Goal: Navigation & Orientation: Find specific page/section

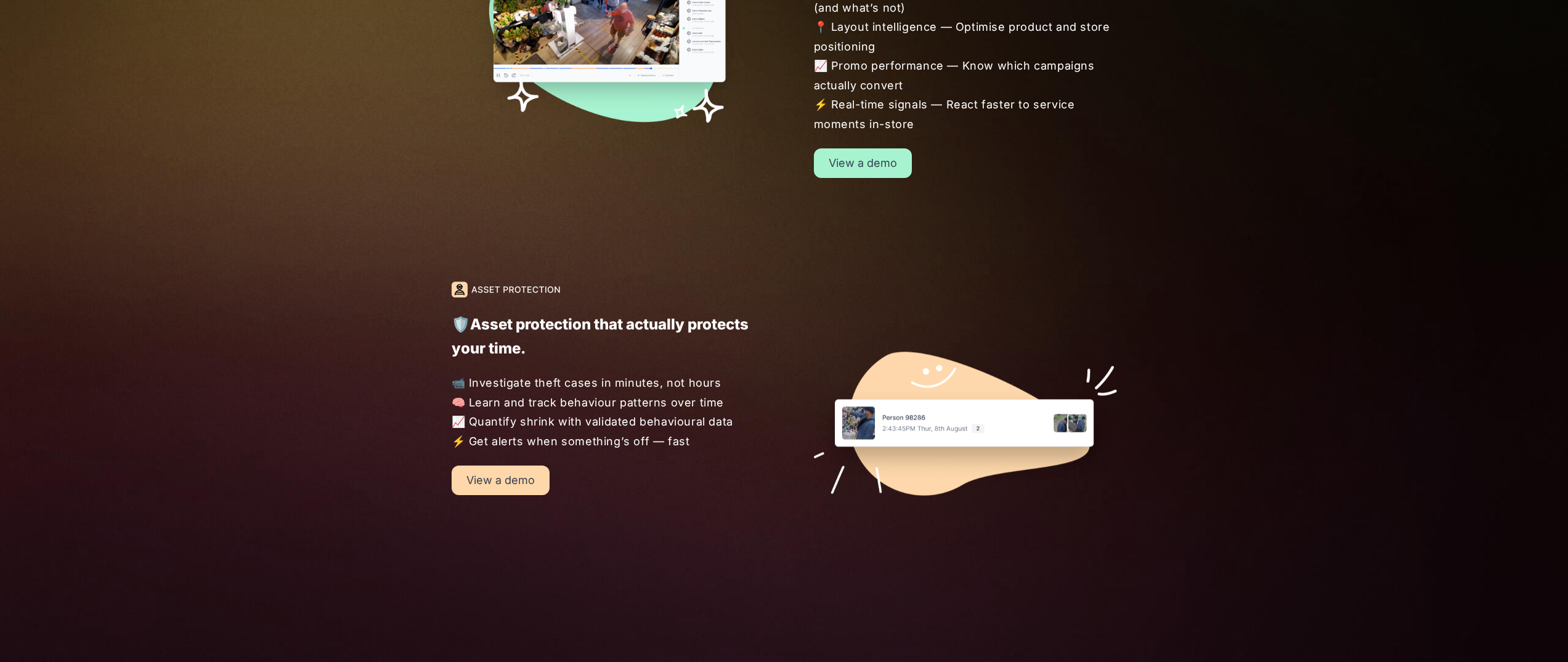
scroll to position [1060, 0]
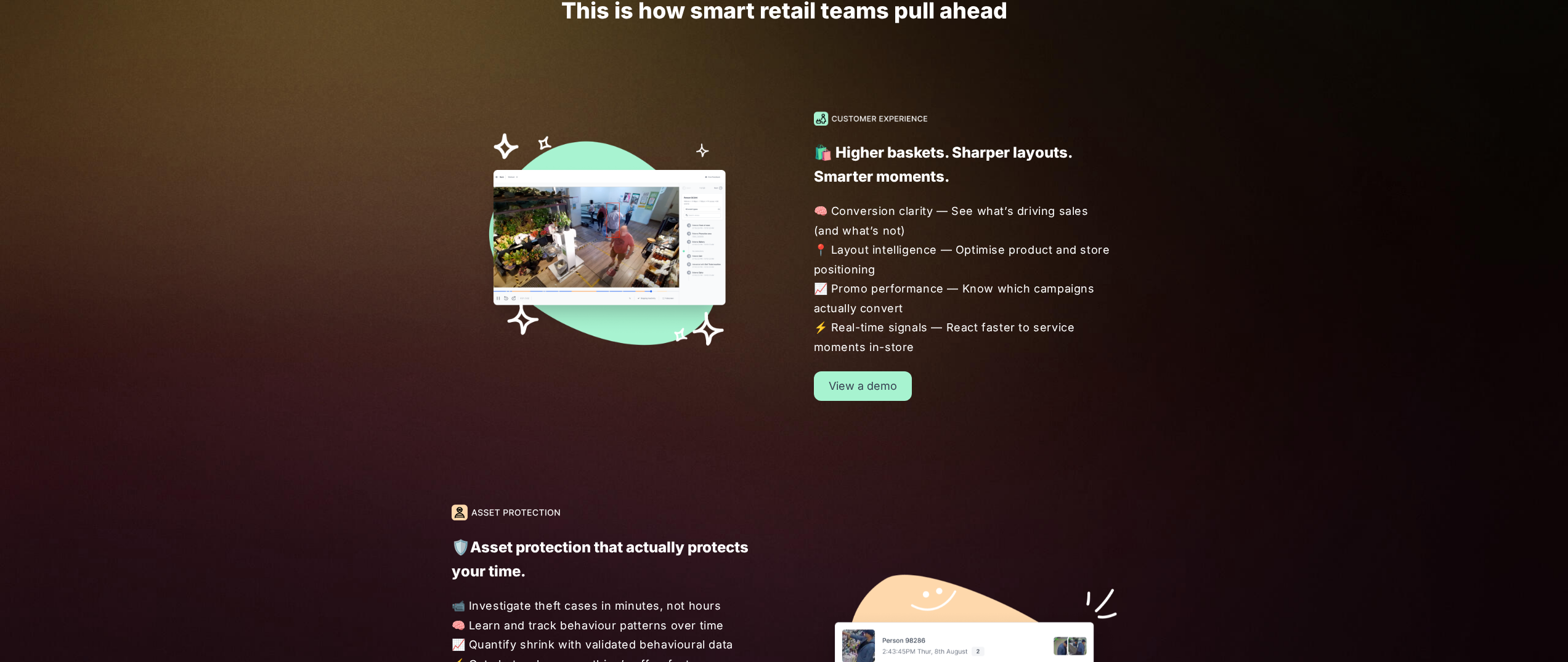
click at [882, 381] on link "View a demo" at bounding box center [863, 386] width 98 height 30
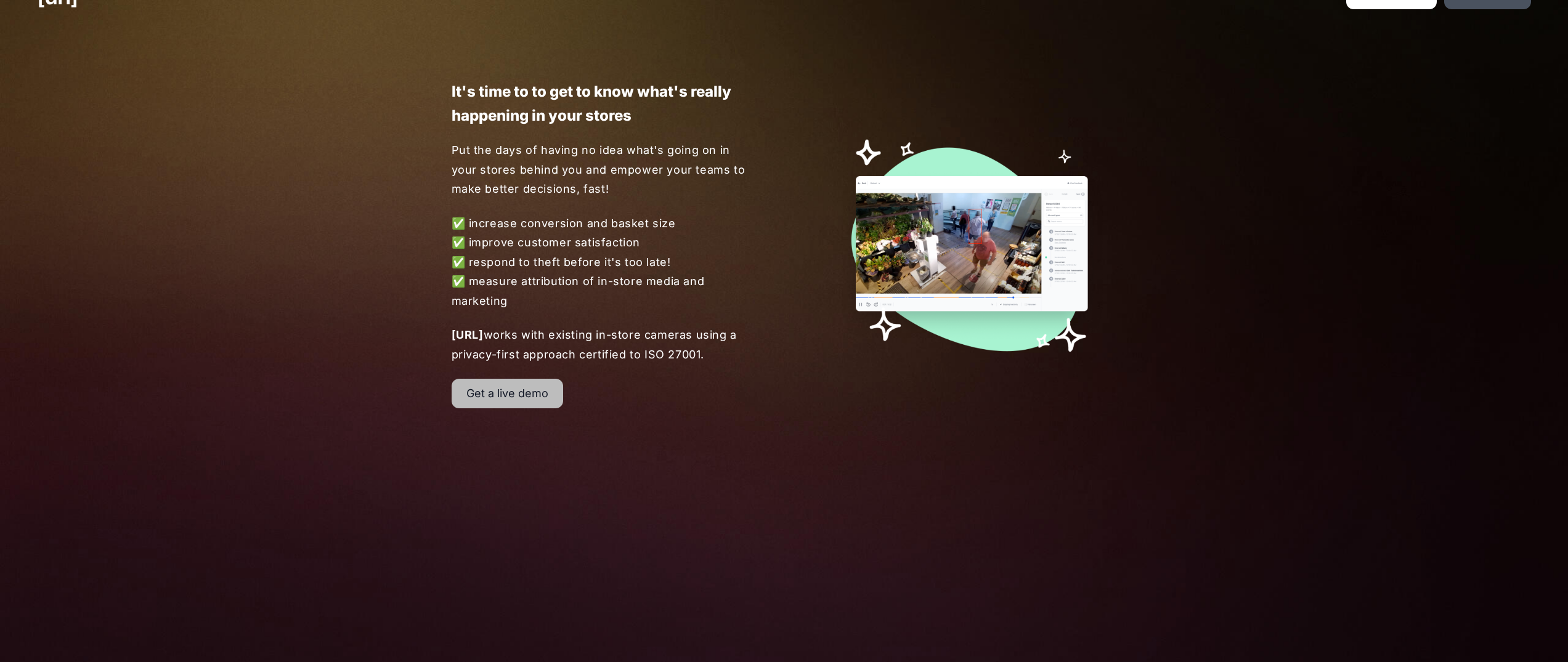
click at [527, 391] on link "Get a live demo" at bounding box center [507, 394] width 112 height 30
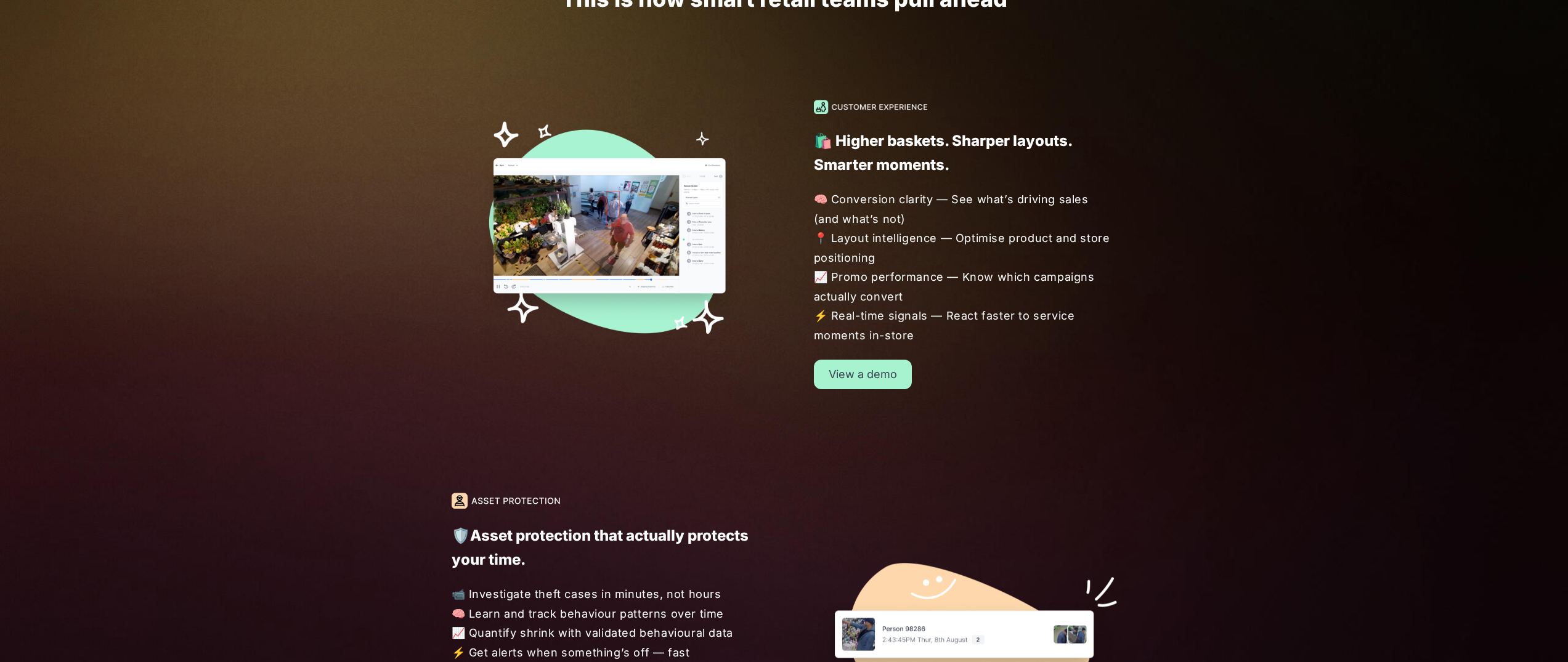
scroll to position [744, 0]
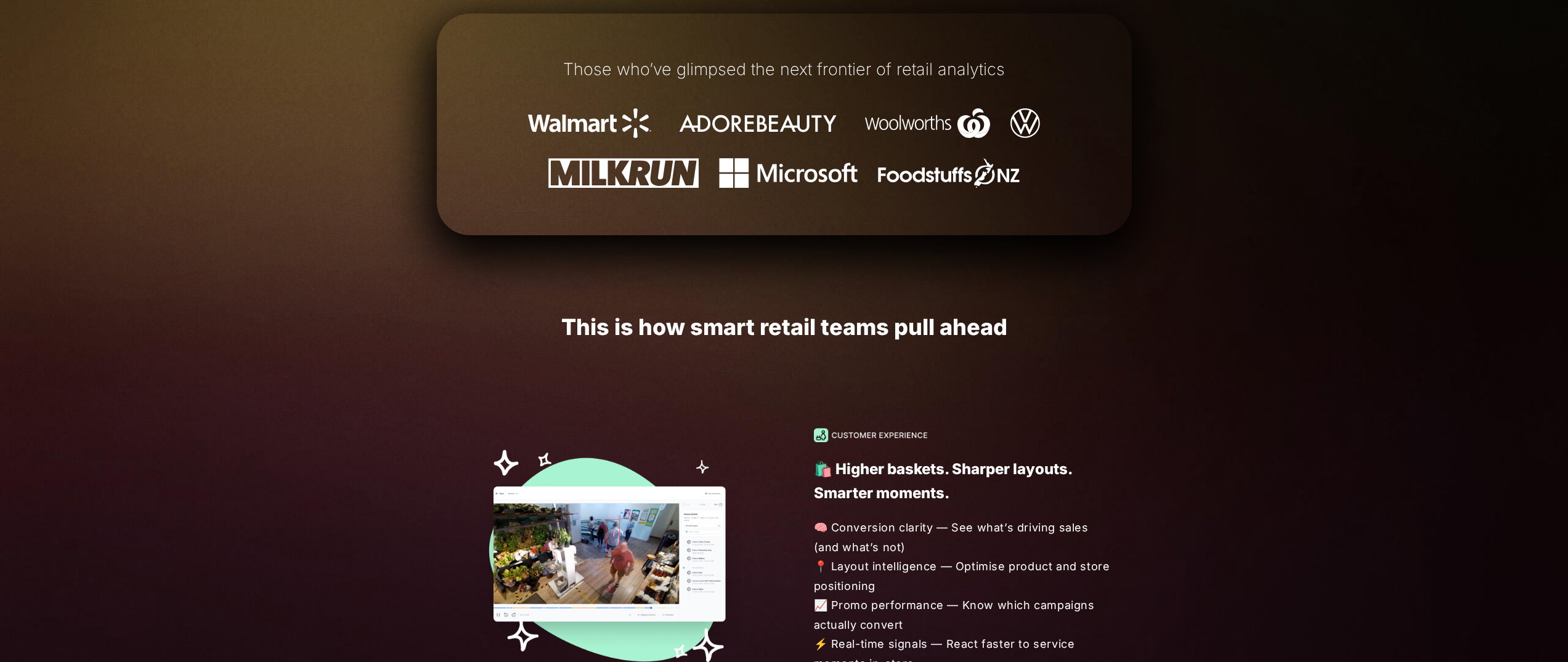
click at [672, 529] on img at bounding box center [603, 554] width 303 height 252
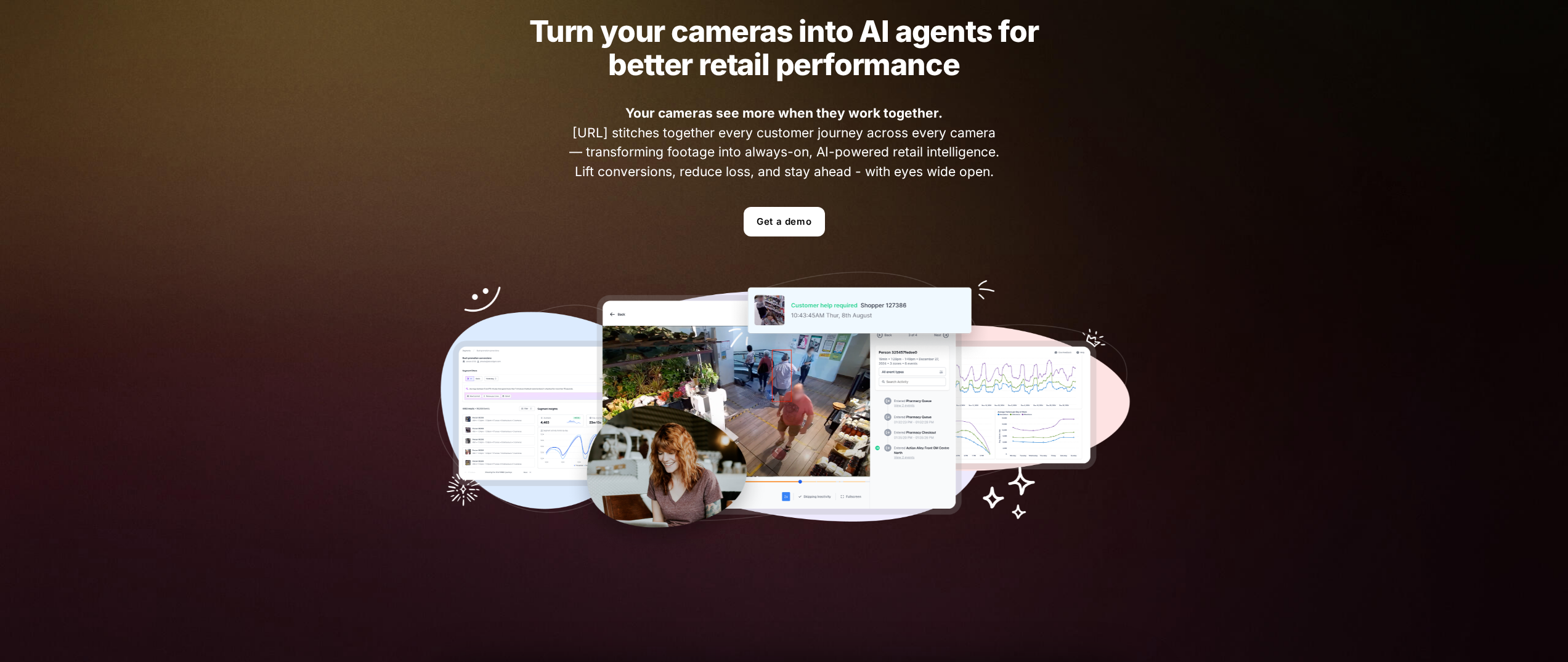
scroll to position [0, 0]
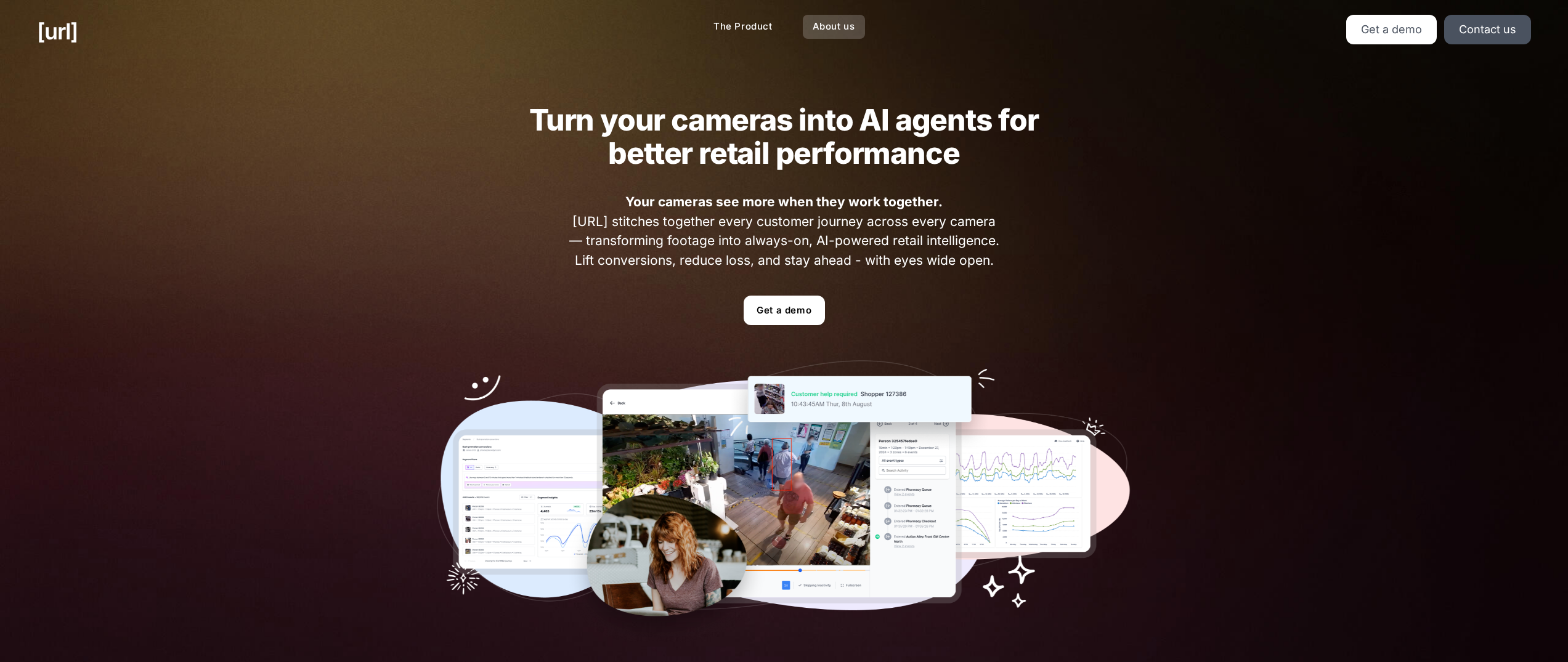
click at [851, 34] on link "About us" at bounding box center [834, 27] width 62 height 24
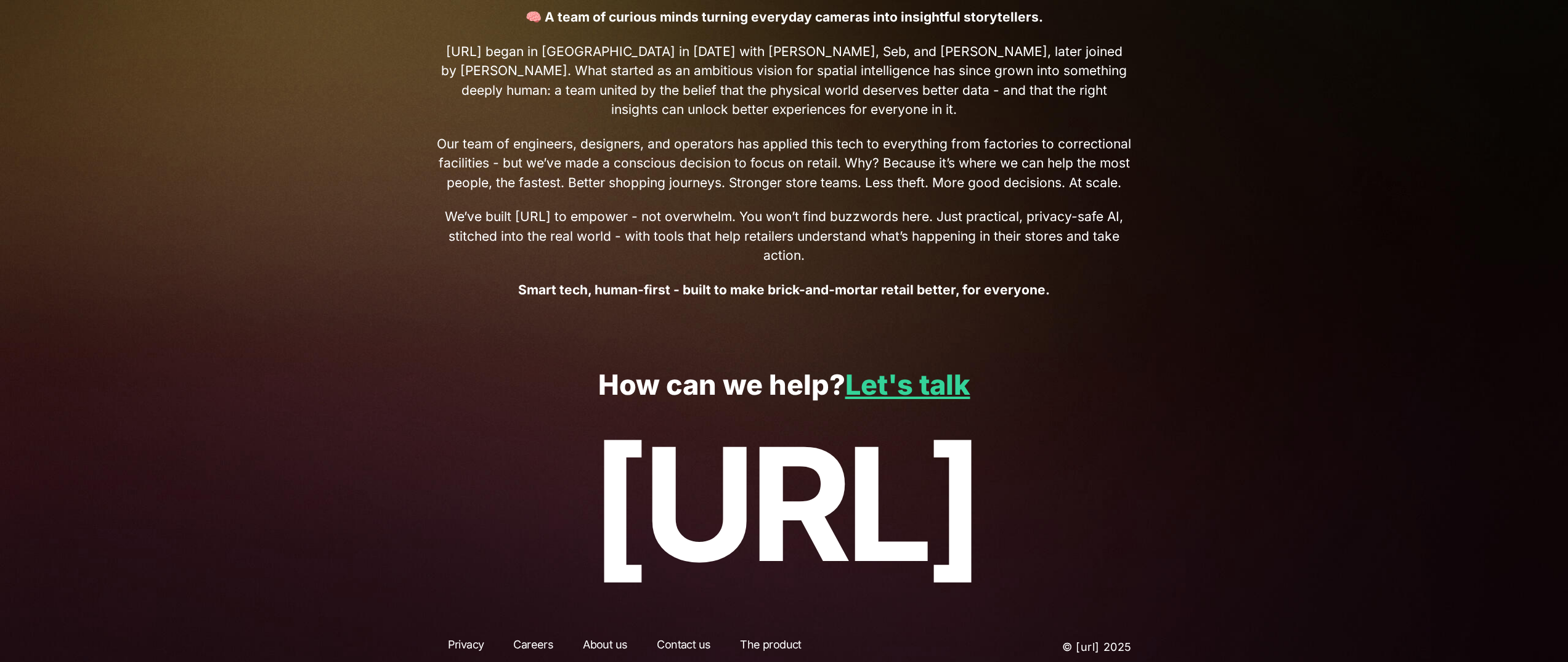
scroll to position [514, 0]
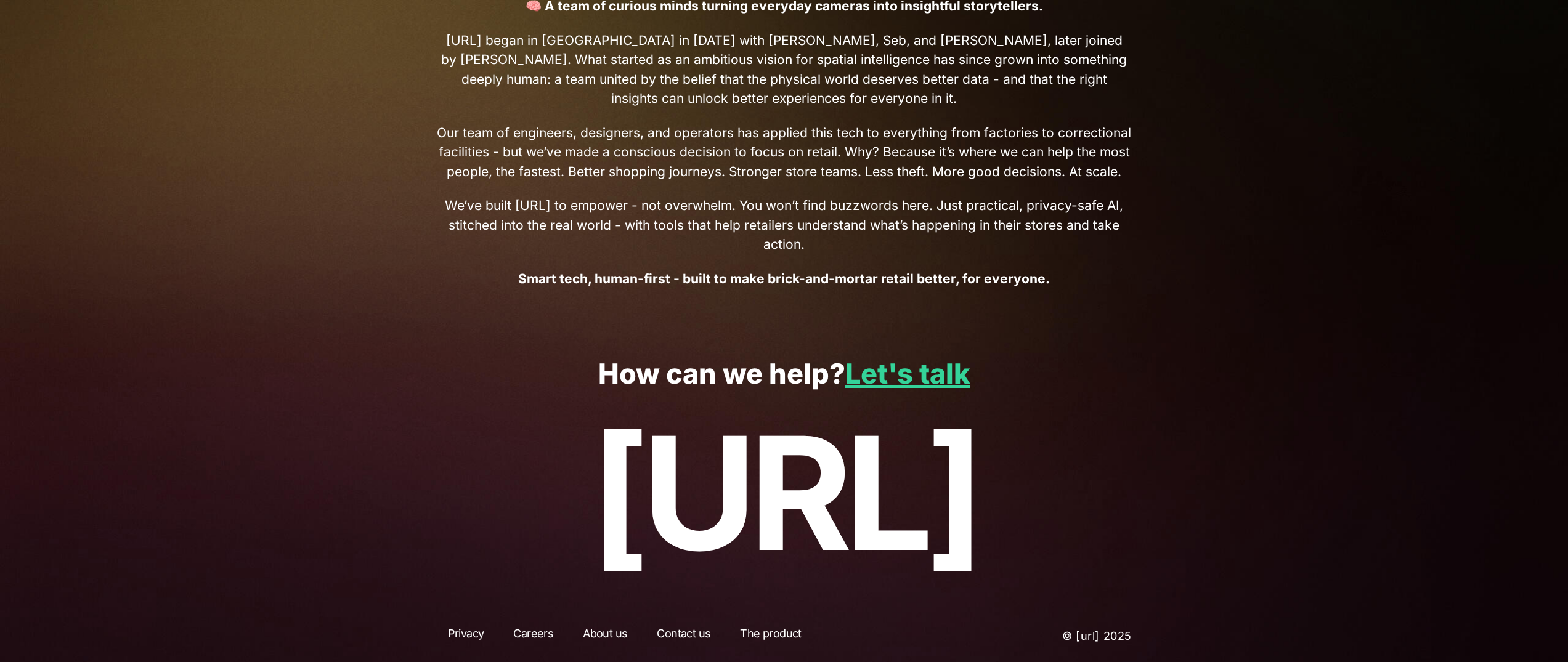
click at [525, 635] on link "Careers" at bounding box center [534, 636] width 62 height 22
click at [531, 631] on link "Careers" at bounding box center [534, 636] width 62 height 22
